Goal: Find specific page/section: Find specific page/section

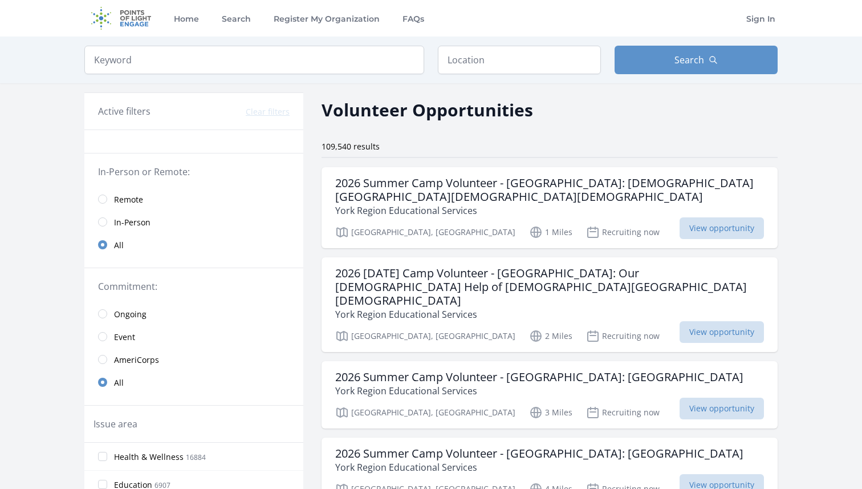
click at [124, 197] on span "Remote" at bounding box center [128, 199] width 29 height 11
